Goal: Complete application form

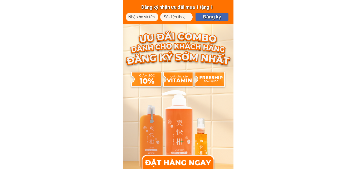
type input "test"
type input "0946160197"
type input "test"
type input "0946160197"
type input "test"
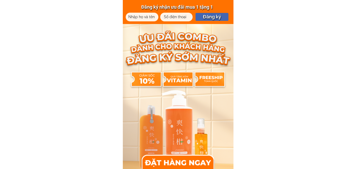
type input "0946160197"
type input "ngách 56/121 [PERSON_NAME], [GEOGRAPHIC_DATA], [GEOGRAPHIC_DATA]"
